Goal: Information Seeking & Learning: Learn about a topic

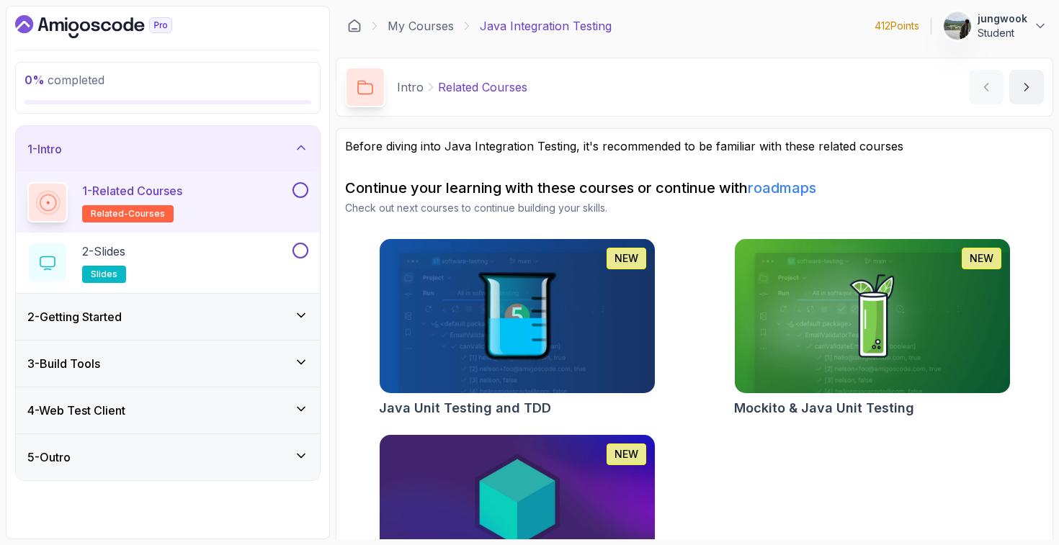
scroll to position [16, 0]
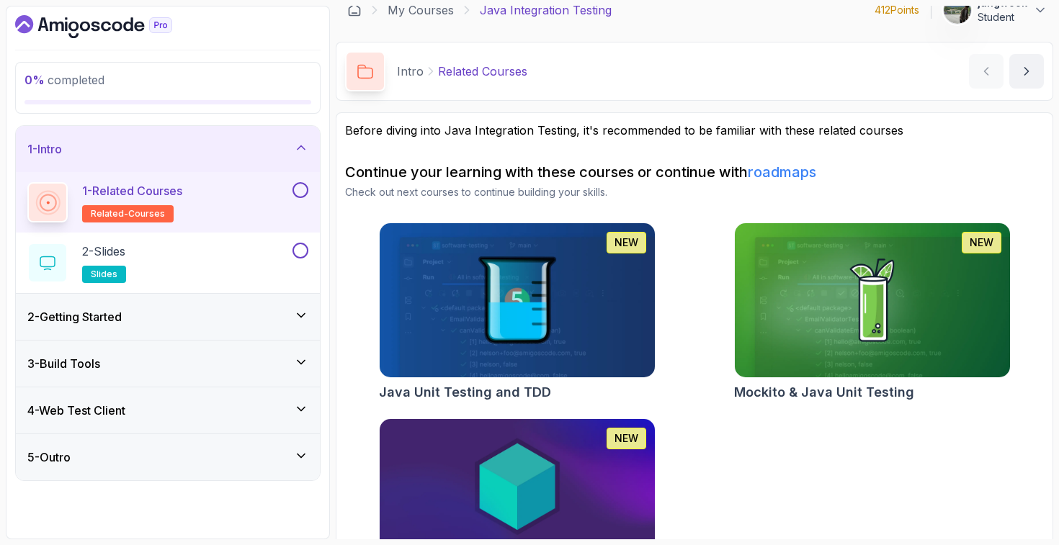
click at [203, 313] on div "2 - Getting Started" at bounding box center [167, 316] width 281 height 17
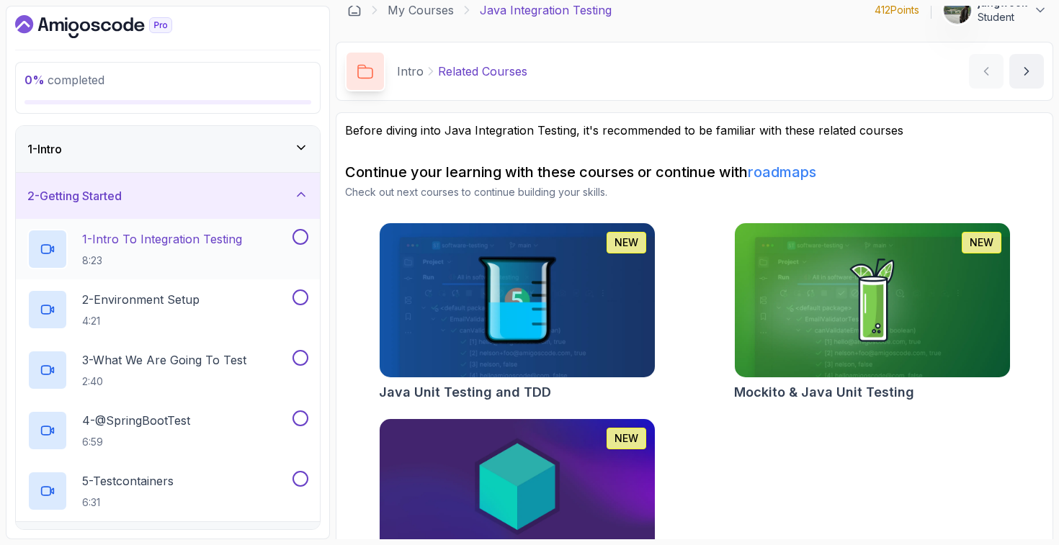
click at [218, 268] on div "1 - Intro To Integration Testing 8:23" at bounding box center [158, 249] width 262 height 40
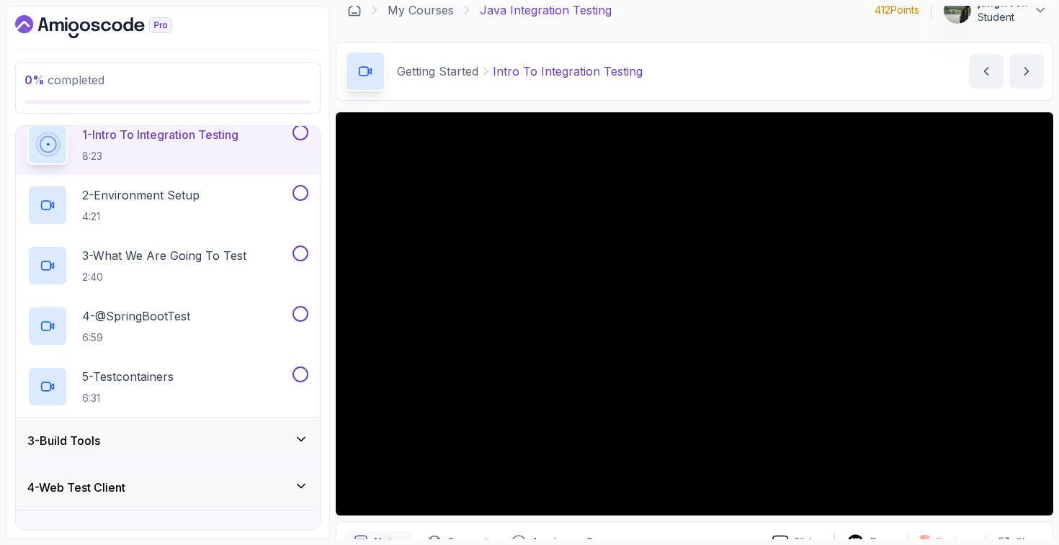
scroll to position [132, 0]
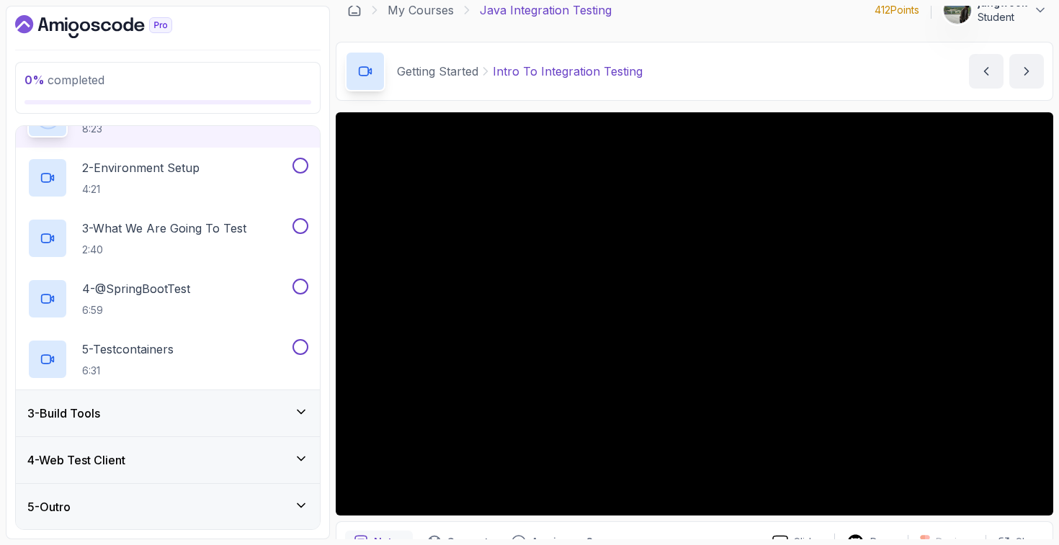
click at [249, 420] on div "3 - Build Tools" at bounding box center [167, 413] width 281 height 17
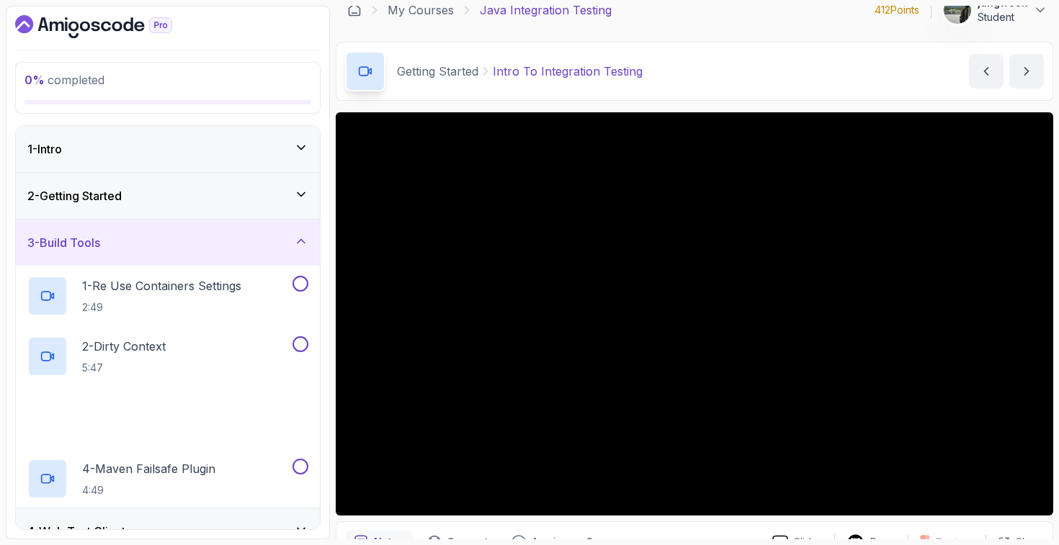
scroll to position [72, 0]
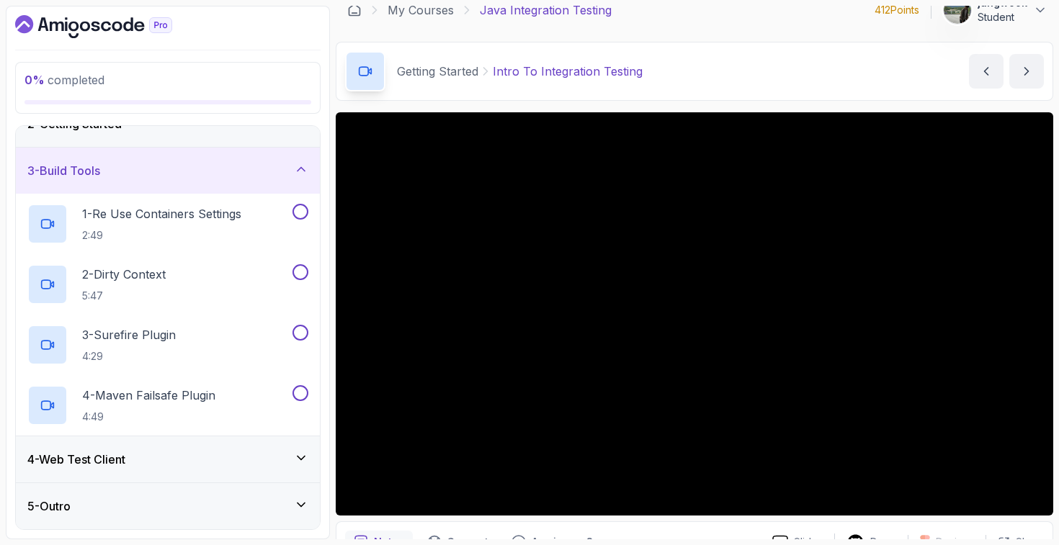
click at [236, 464] on div "4 - Web Test Client" at bounding box center [167, 459] width 281 height 17
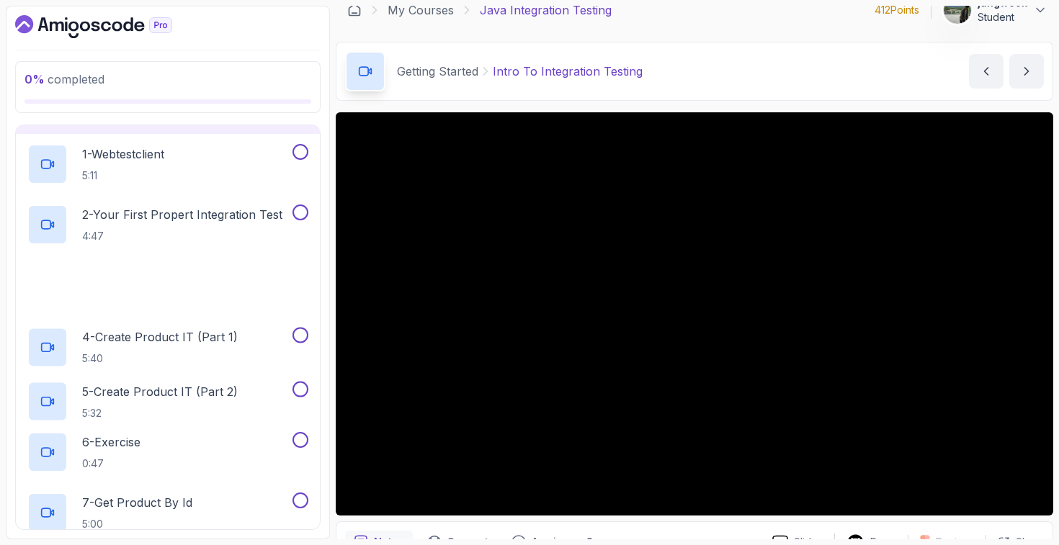
scroll to position [434, 0]
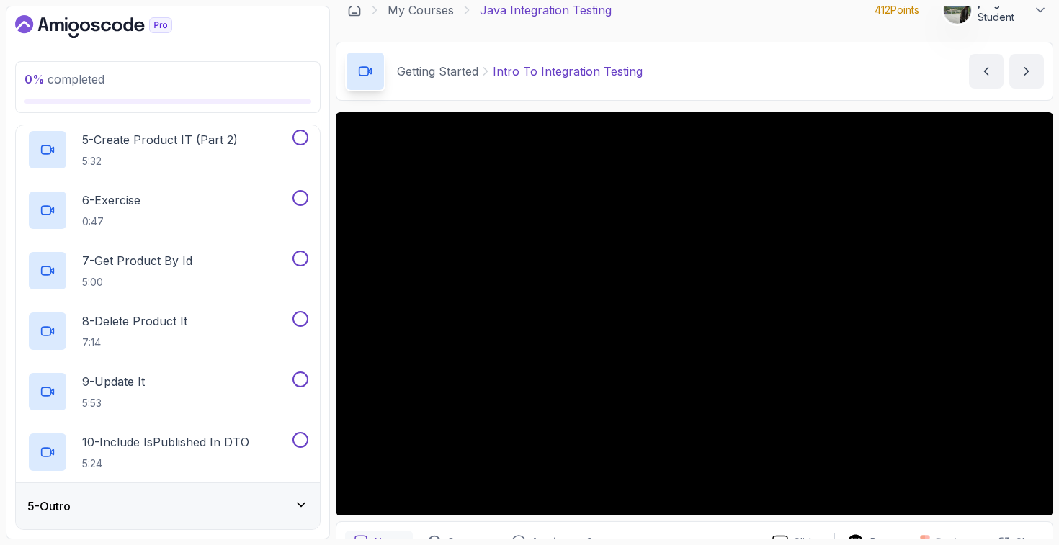
click at [219, 493] on div "5 - Outro" at bounding box center [168, 506] width 304 height 46
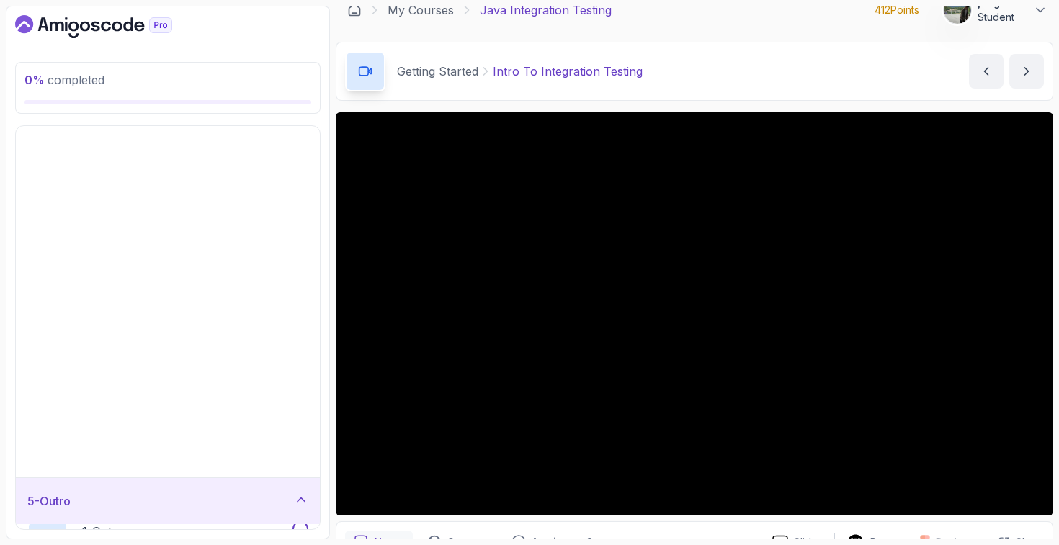
scroll to position [0, 0]
